Goal: Transaction & Acquisition: Purchase product/service

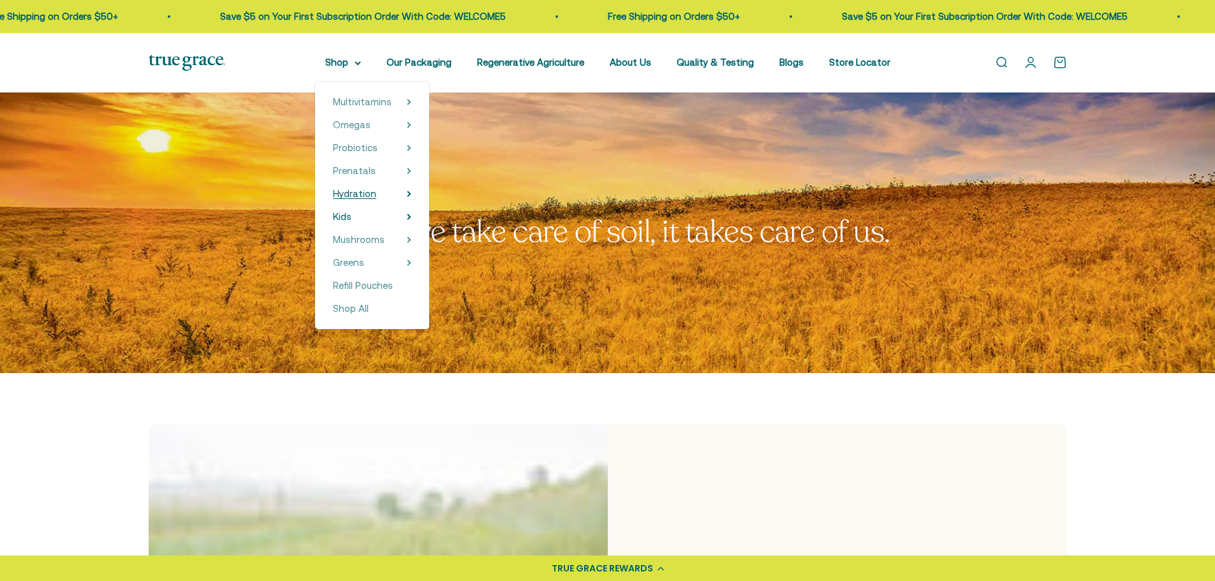
click at [373, 199] on span "Hydration" at bounding box center [354, 193] width 43 height 11
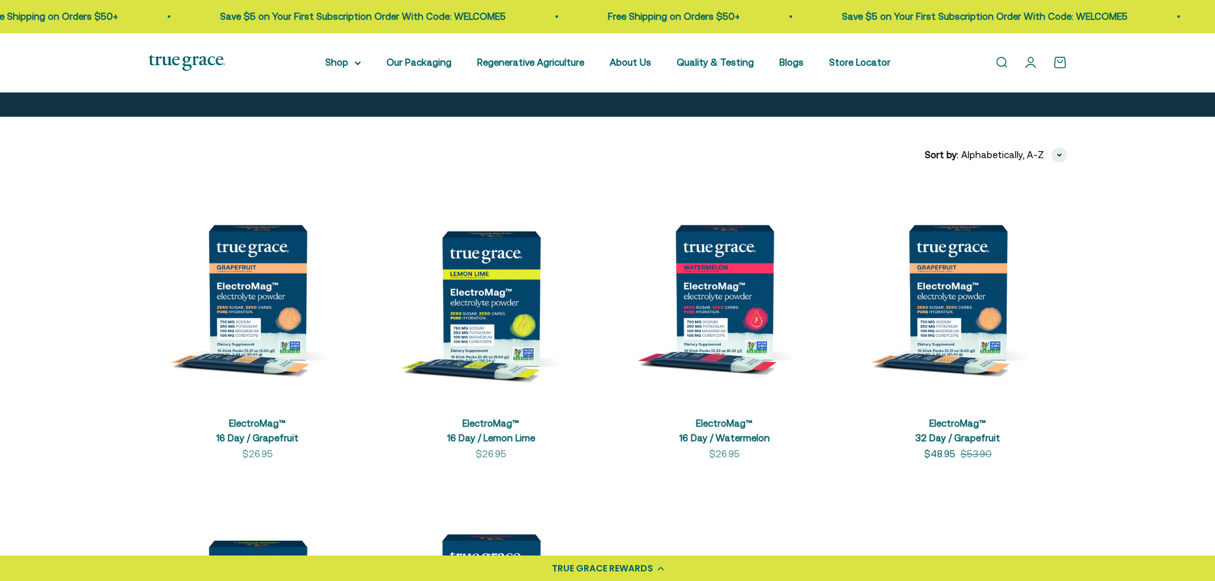
scroll to position [192, 0]
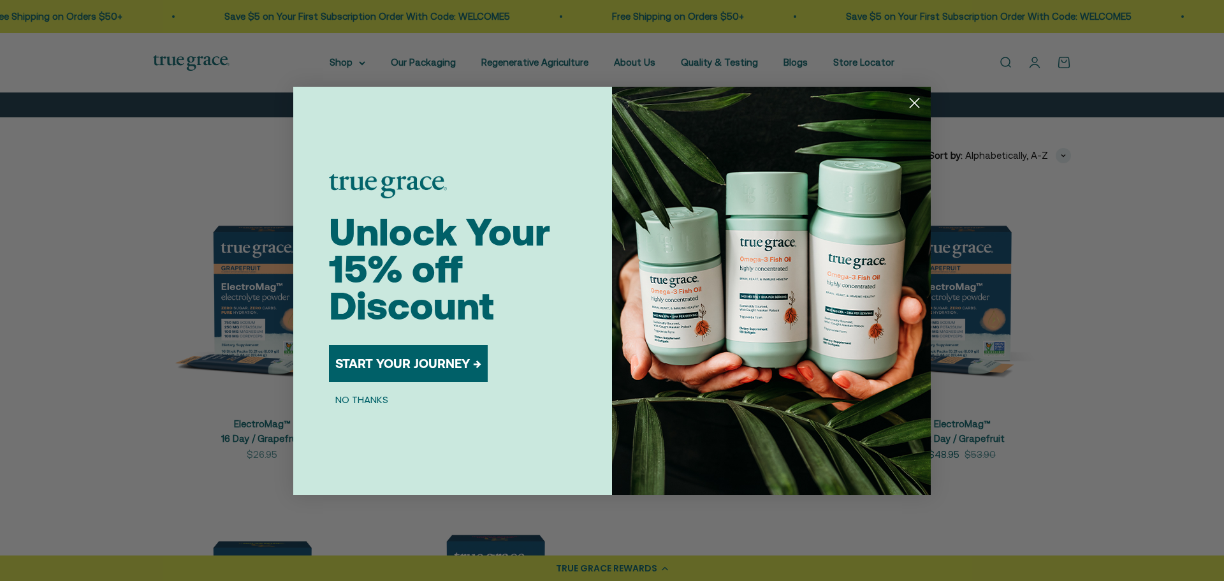
click at [916, 101] on circle "Close dialog" at bounding box center [914, 102] width 21 height 21
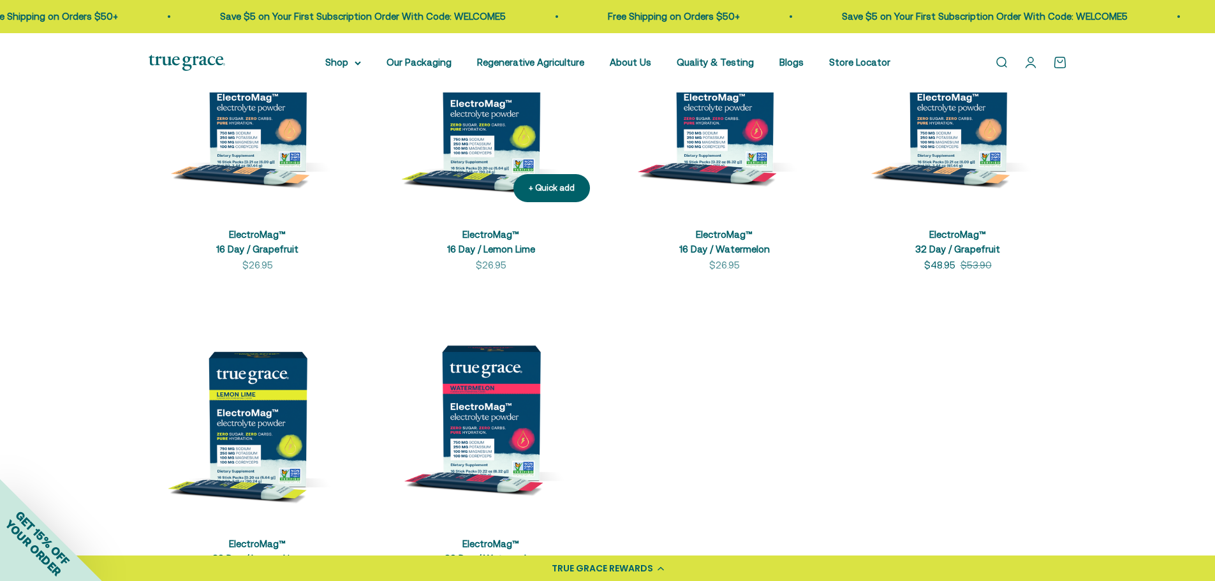
scroll to position [382, 0]
click at [466, 131] on img at bounding box center [491, 103] width 218 height 218
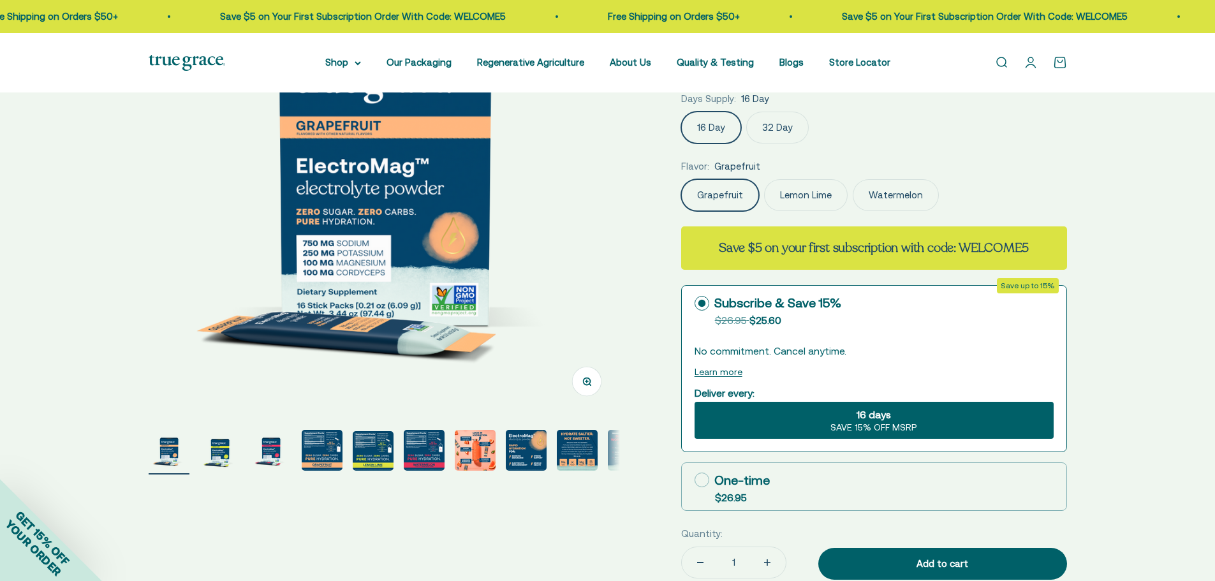
scroll to position [191, 0]
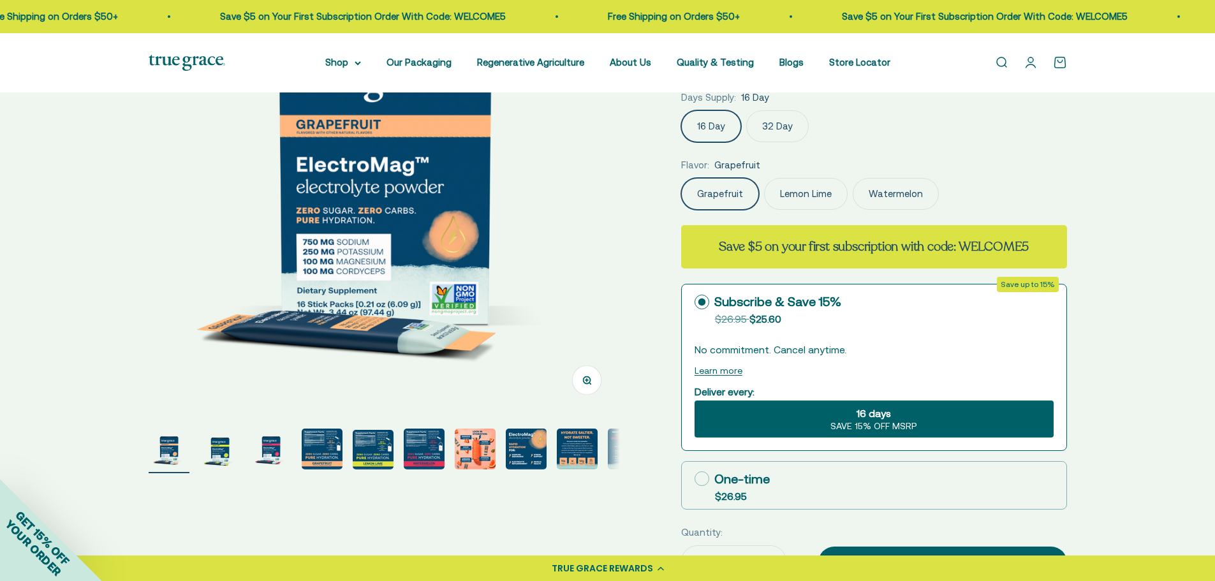
drag, startPoint x: 432, startPoint y: 451, endPoint x: 424, endPoint y: 452, distance: 7.8
click at [432, 452] on img "Go to item 6" at bounding box center [424, 449] width 41 height 41
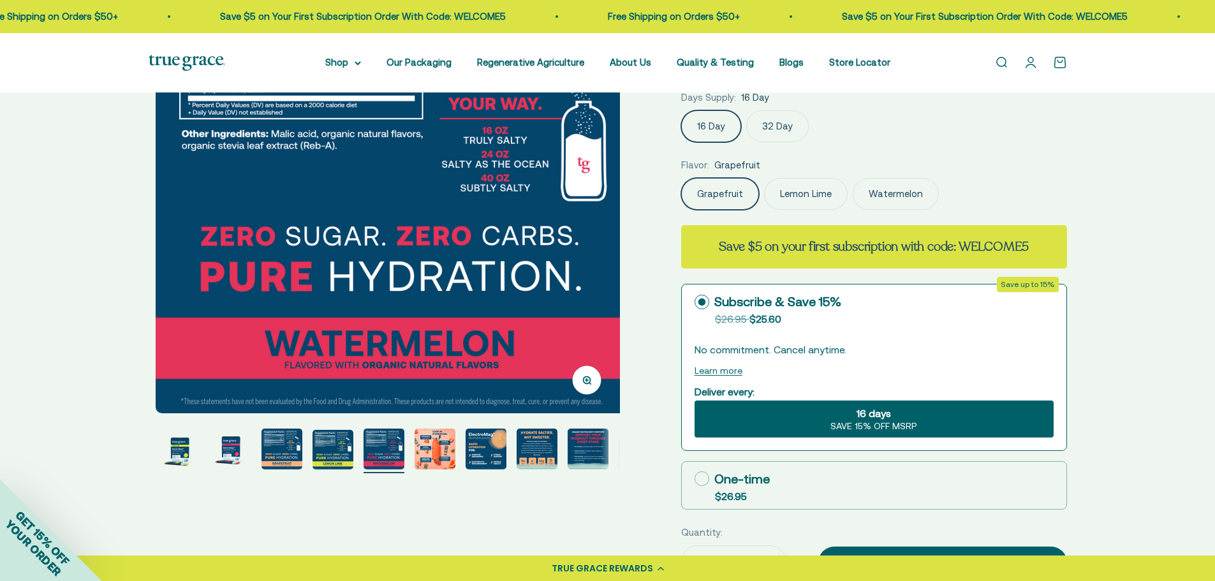
scroll to position [0, 2434]
